Goal: Find specific page/section: Find specific page/section

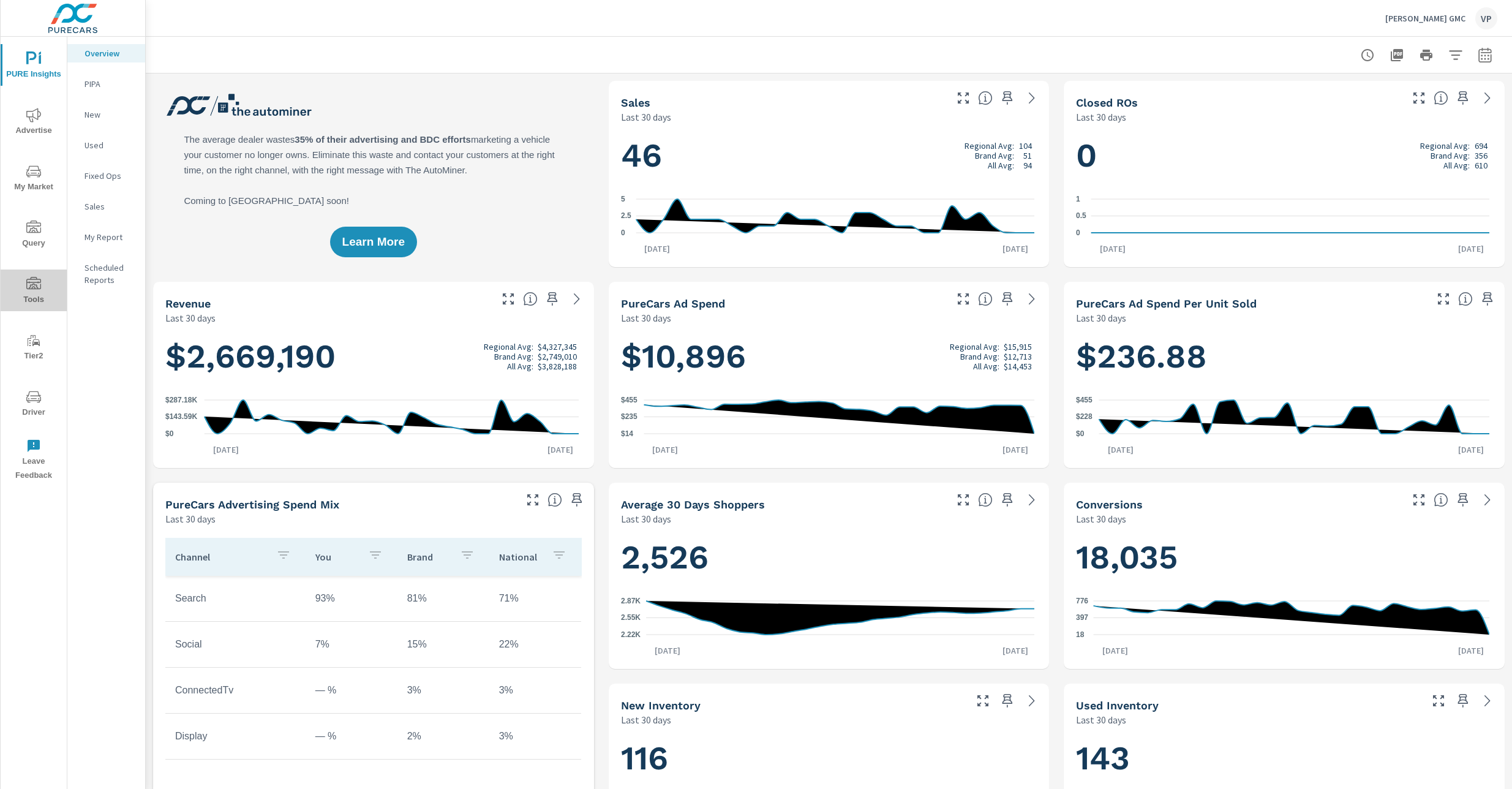
click at [41, 290] on span "Tools" at bounding box center [33, 292] width 59 height 30
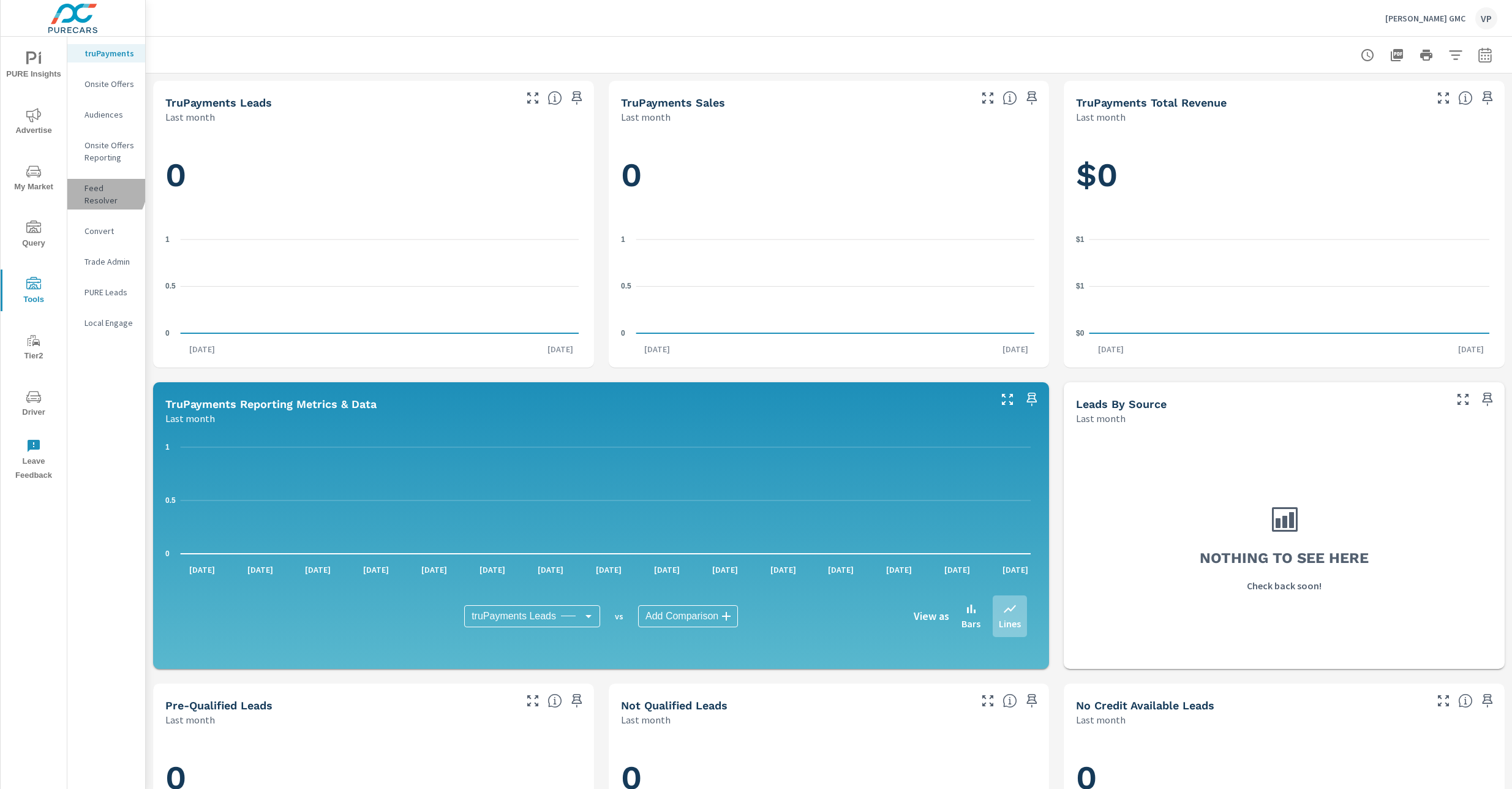
click at [98, 188] on p "Feed Resolver" at bounding box center [110, 194] width 51 height 24
click at [98, 190] on p "Feed Resolver" at bounding box center [110, 194] width 51 height 24
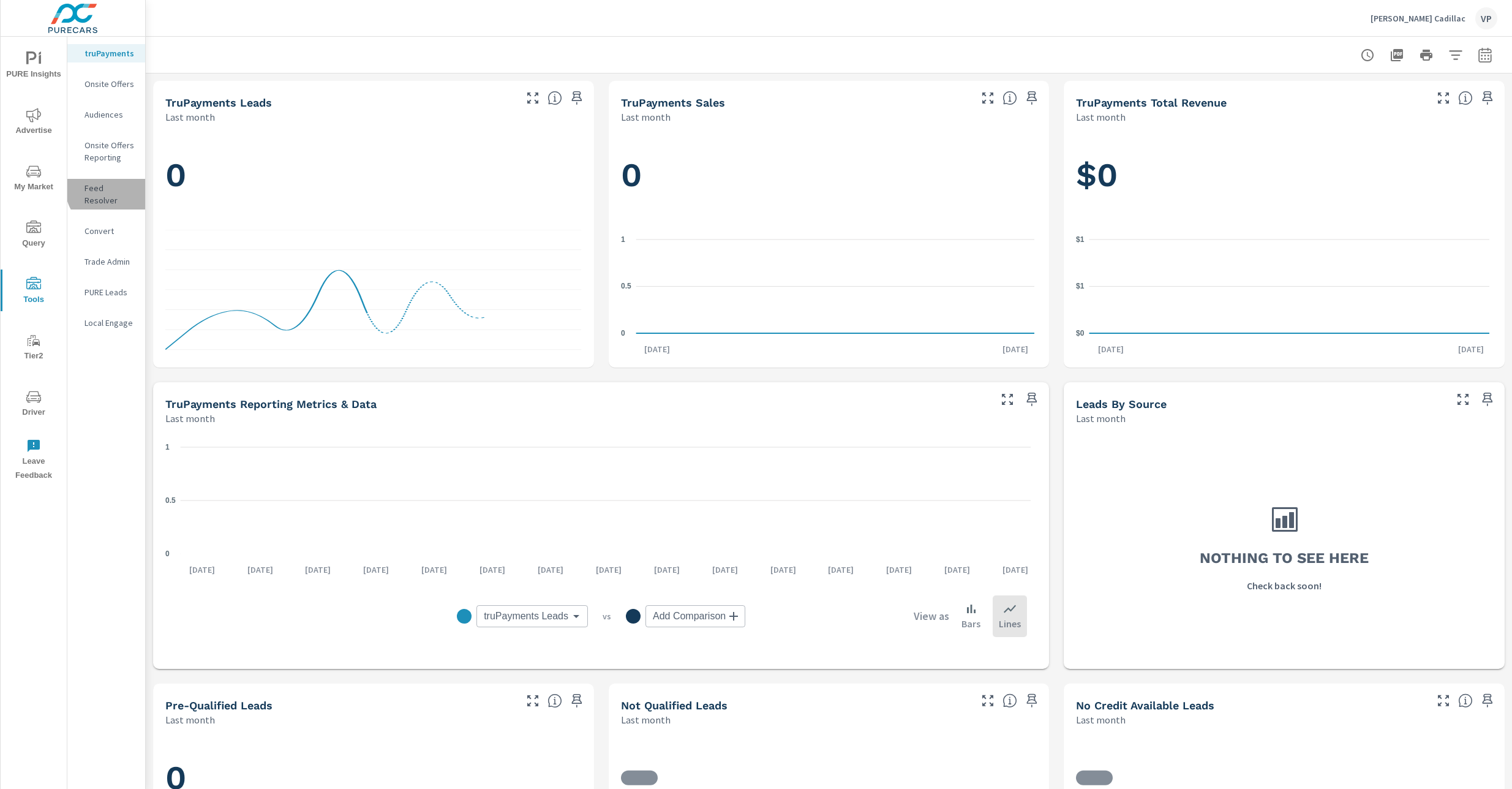
click at [109, 189] on p "Feed Resolver" at bounding box center [110, 194] width 51 height 24
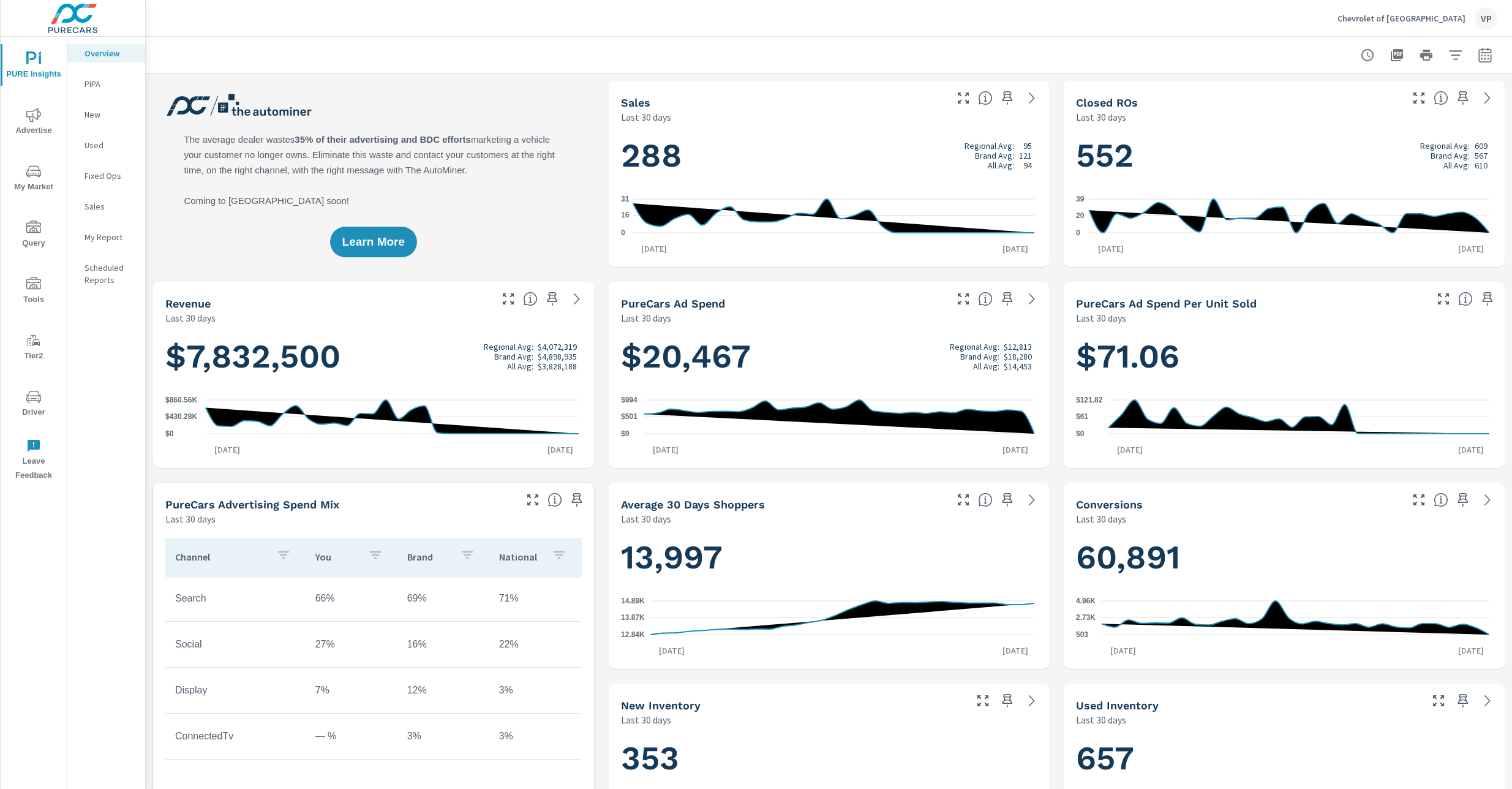
click at [33, 395] on icon "nav menu" at bounding box center [33, 397] width 15 height 11
